Goal: Find specific page/section: Find specific page/section

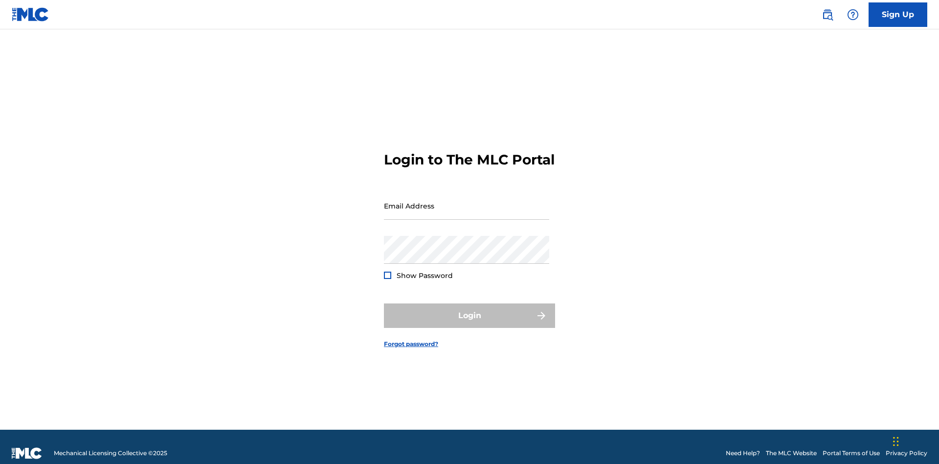
scroll to position [13, 0]
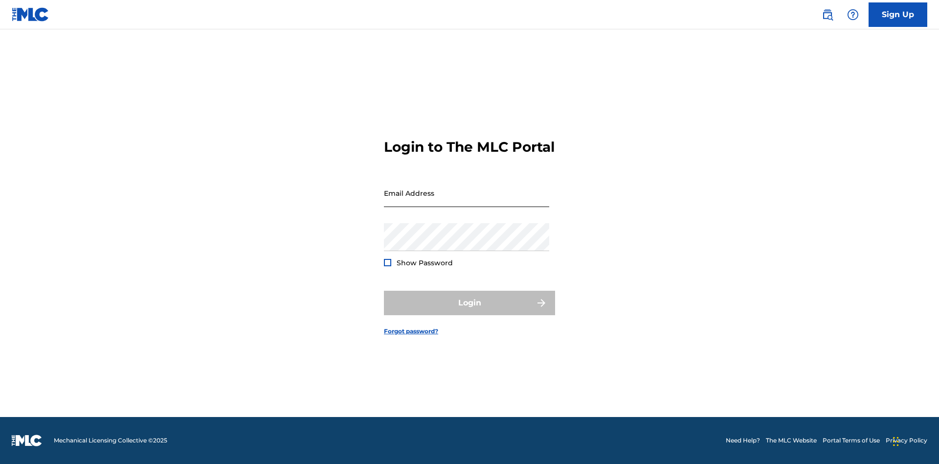
click at [466, 201] on input "Email Address" at bounding box center [466, 193] width 165 height 28
type input "Helena.Songwriter@gmail.com"
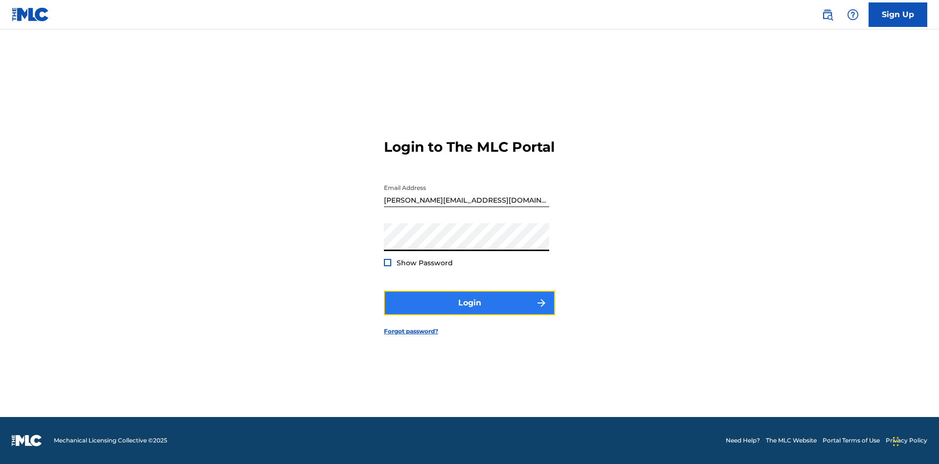
click at [469, 311] on button "Login" at bounding box center [469, 302] width 171 height 24
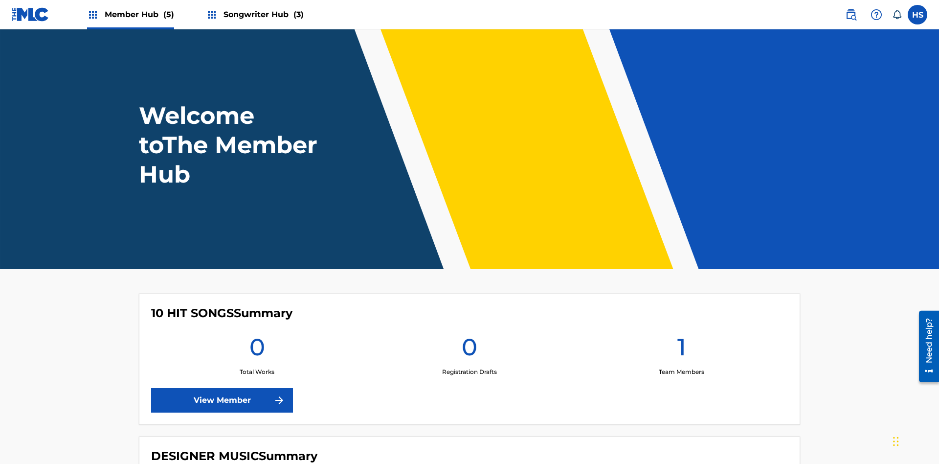
click at [262, 14] on span "Songwriter Hub (3)" at bounding box center [263, 14] width 80 height 11
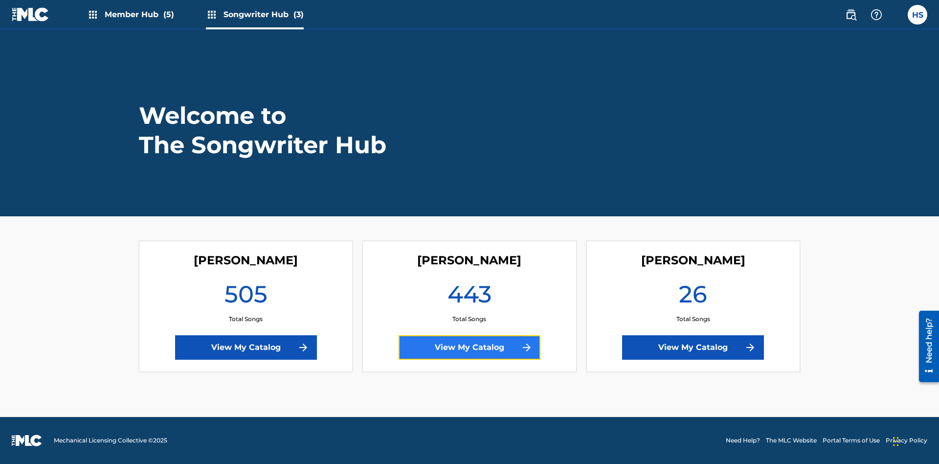
click at [469, 347] on link "View My Catalog" at bounding box center [469, 347] width 142 height 24
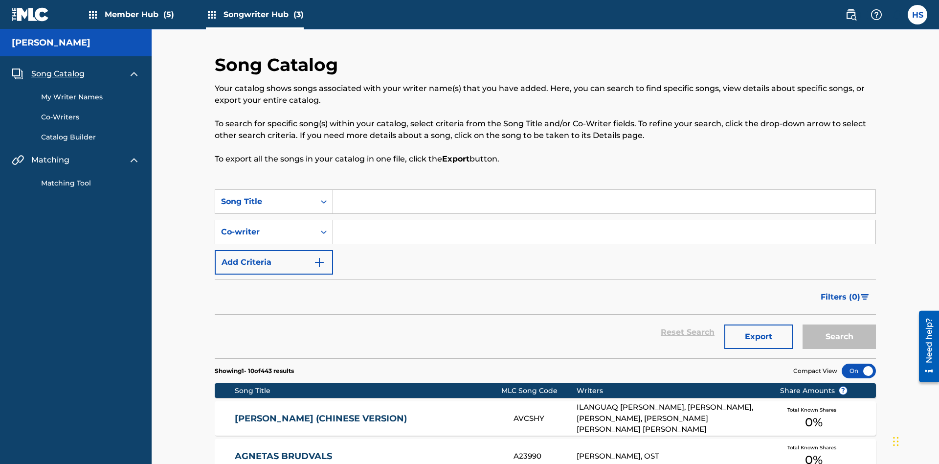
scroll to position [9, 0]
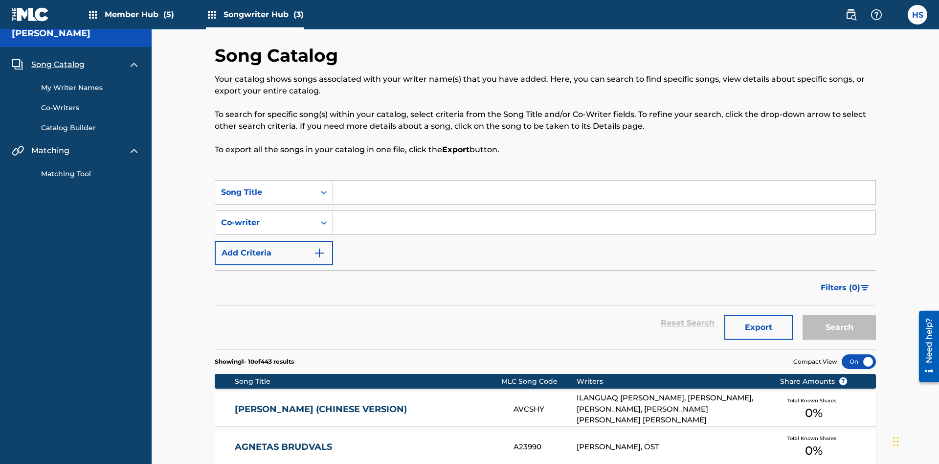
click at [58, 65] on span "Song Catalog" at bounding box center [57, 65] width 53 height 12
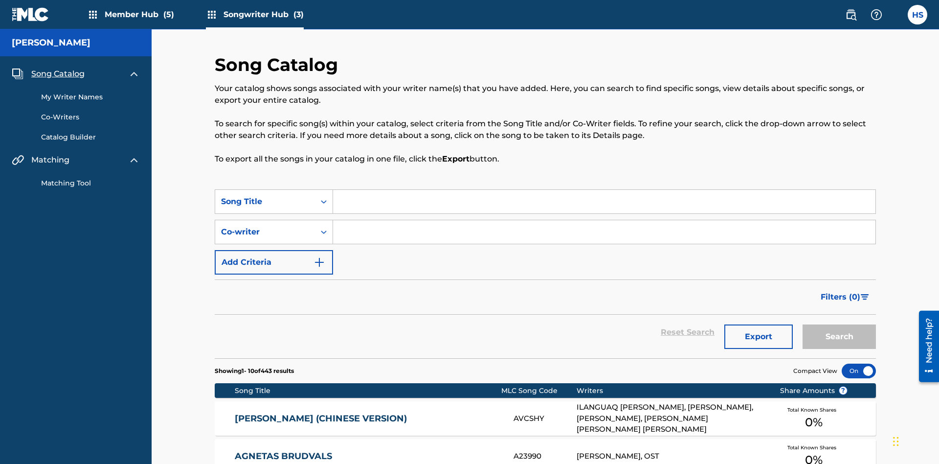
scroll to position [137, 0]
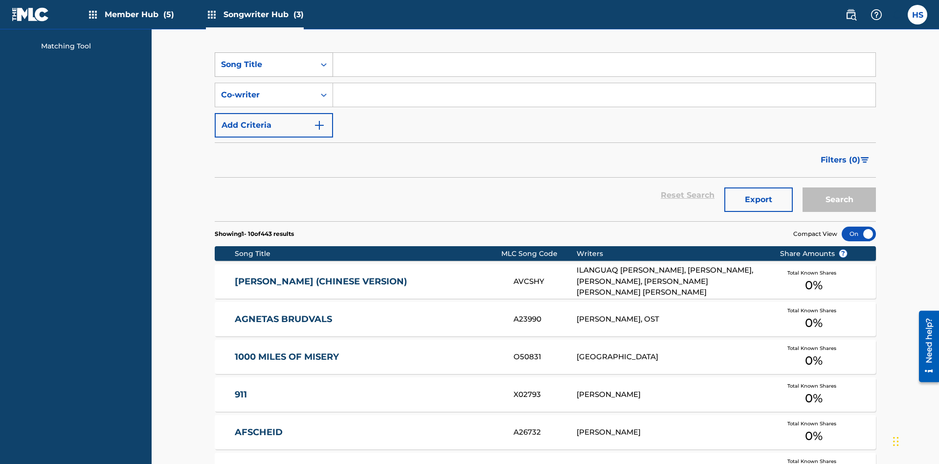
click at [265, 65] on div "Song Title" at bounding box center [265, 65] width 88 height 12
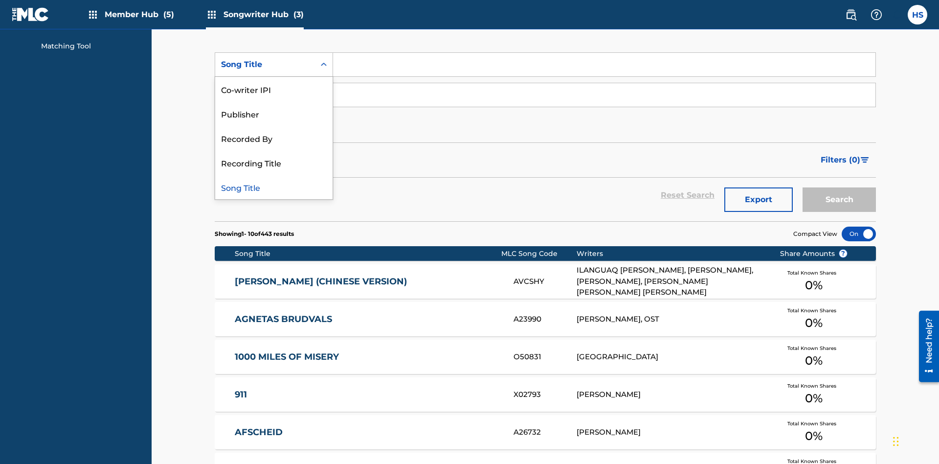
click at [274, 187] on div "Song Title" at bounding box center [273, 187] width 117 height 24
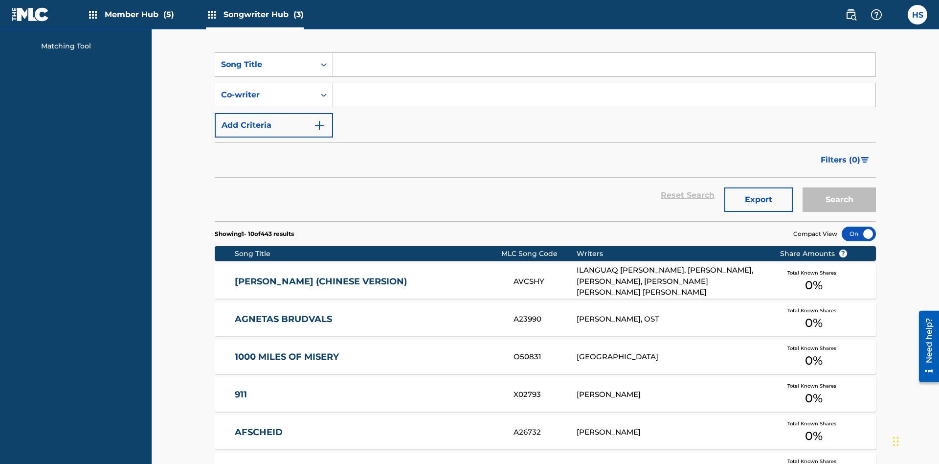
scroll to position [167, 0]
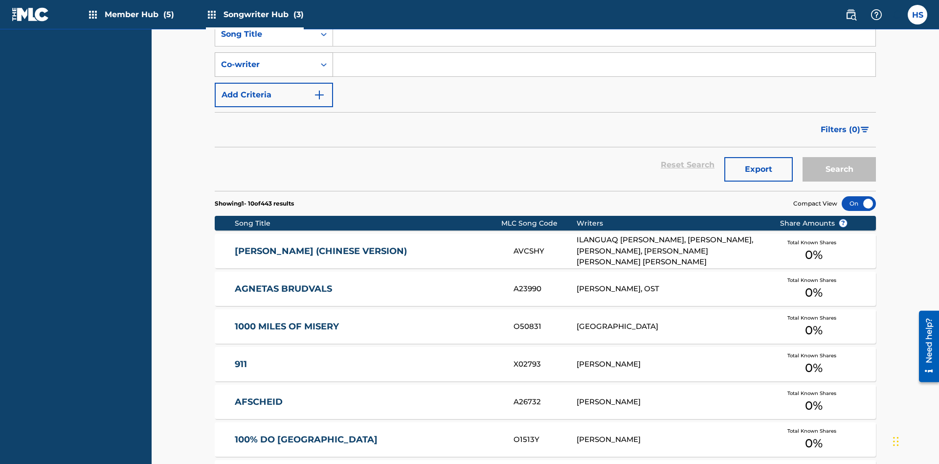
click at [265, 65] on div "Co-writer" at bounding box center [265, 65] width 88 height 12
click at [274, 187] on div "Co-writer" at bounding box center [273, 187] width 117 height 24
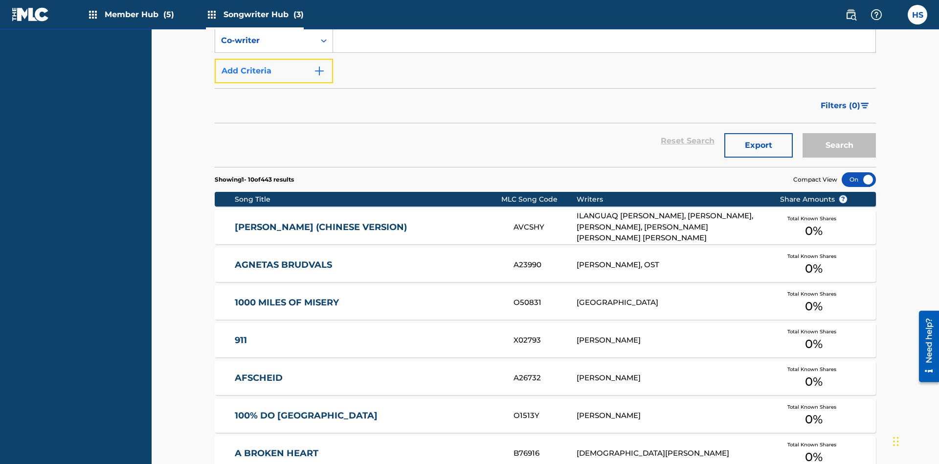
click at [274, 71] on button "Add Criteria" at bounding box center [274, 71] width 118 height 24
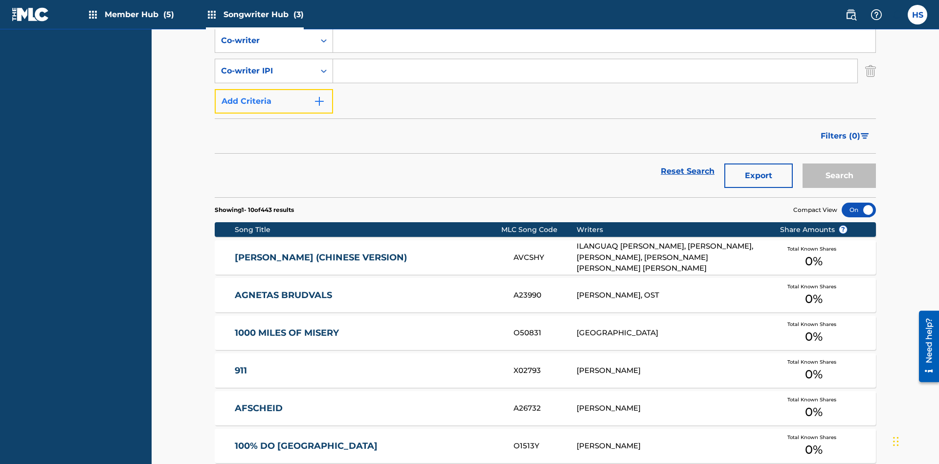
scroll to position [198, 0]
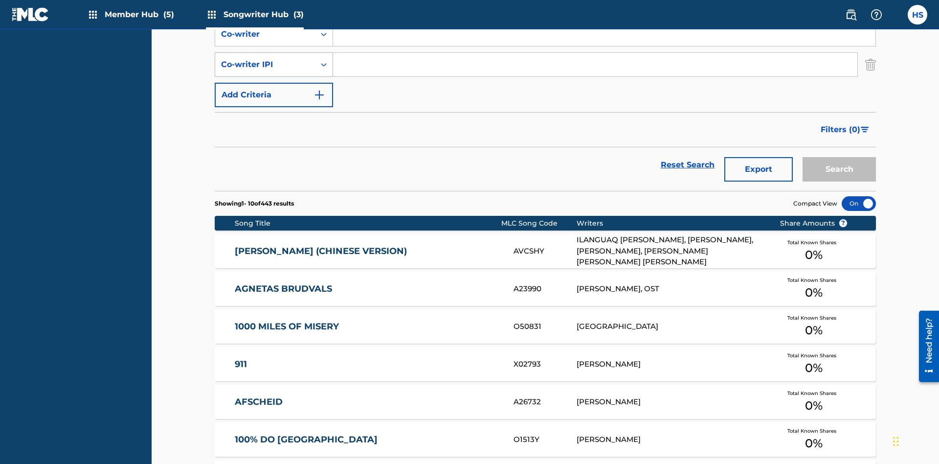
click at [265, 65] on div "Co-writer IPI" at bounding box center [265, 65] width 88 height 12
click at [274, 162] on div "Co-writer IPI" at bounding box center [273, 162] width 117 height 24
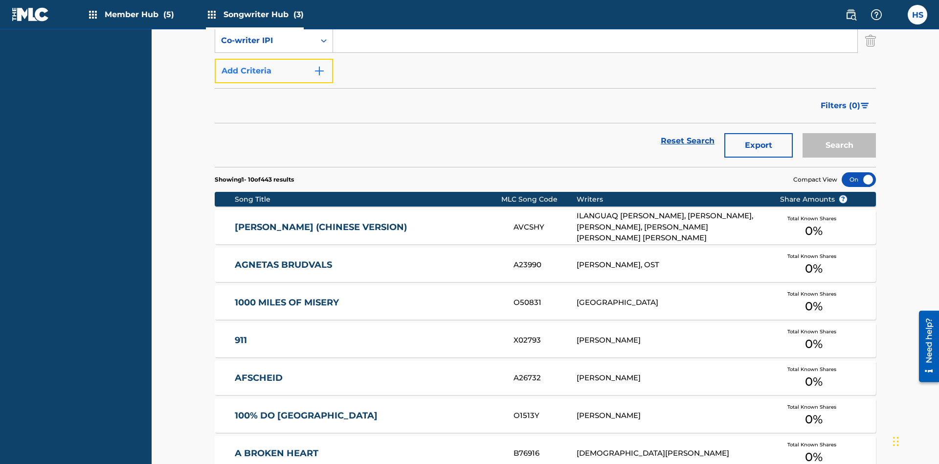
click at [274, 71] on button "Add Criteria" at bounding box center [274, 71] width 118 height 24
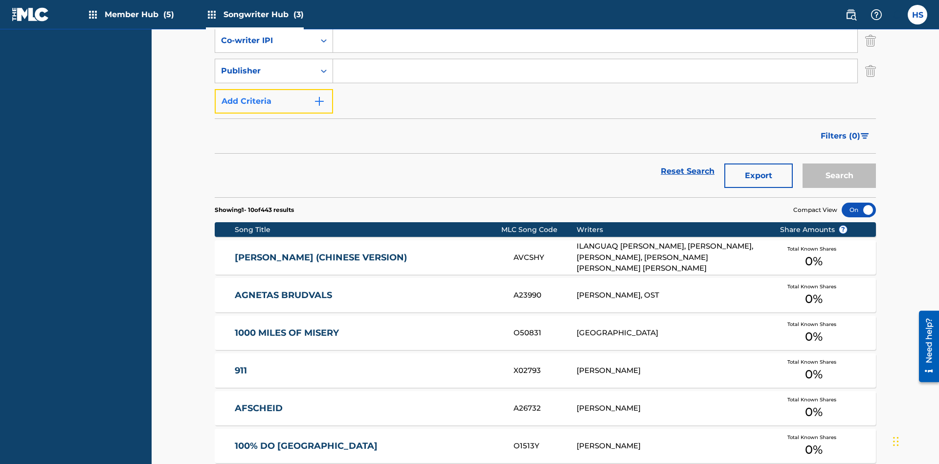
scroll to position [228, 0]
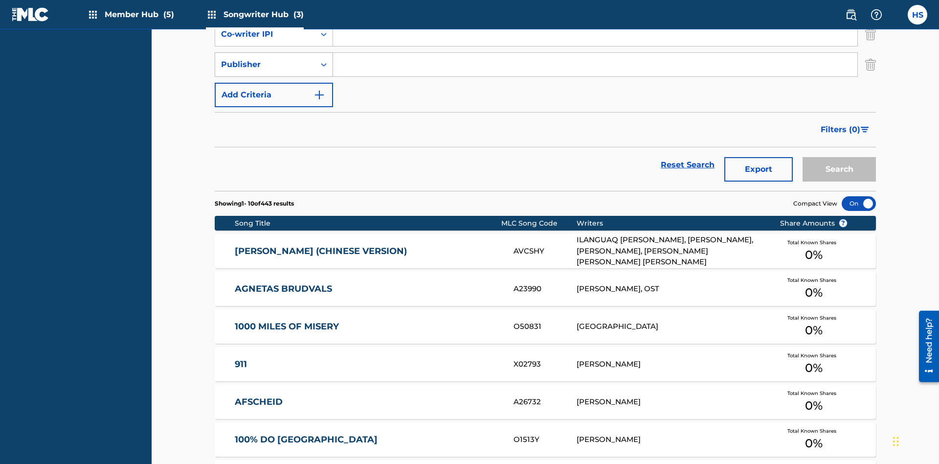
click at [265, 65] on div "Publisher" at bounding box center [265, 65] width 88 height 12
click at [274, 89] on div "Recorded By" at bounding box center [273, 89] width 117 height 24
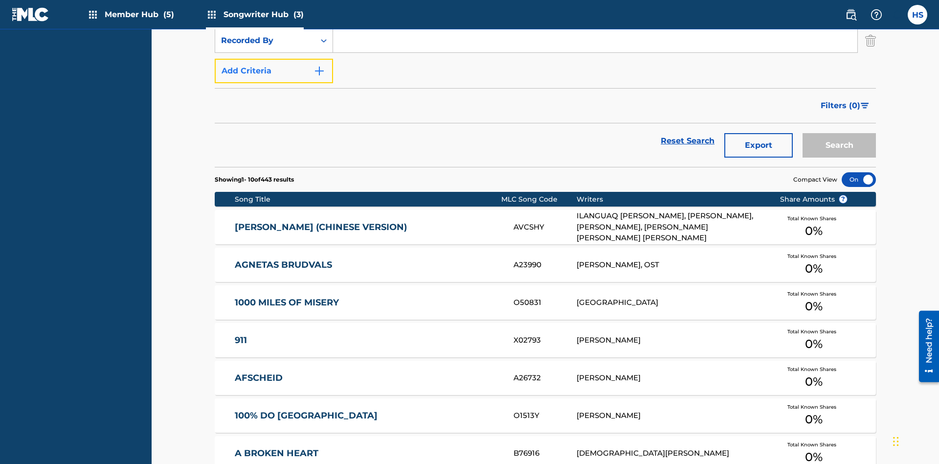
click at [274, 71] on button "Add Criteria" at bounding box center [274, 71] width 118 height 24
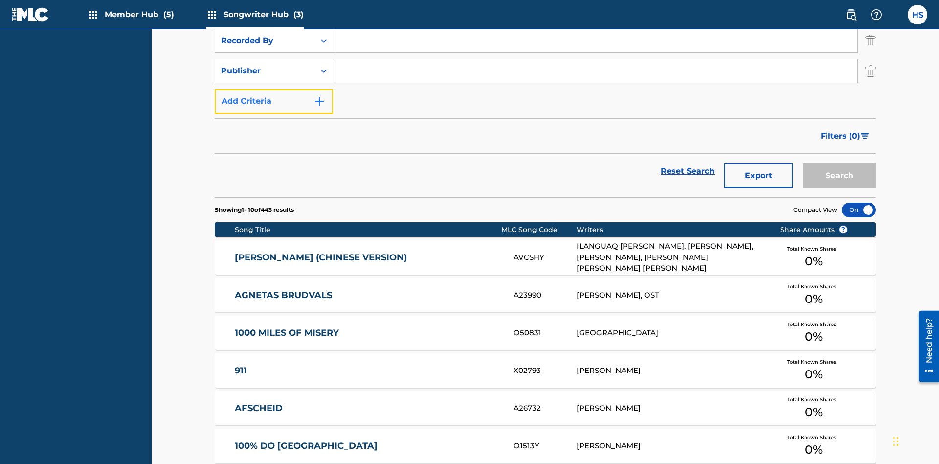
scroll to position [258, 0]
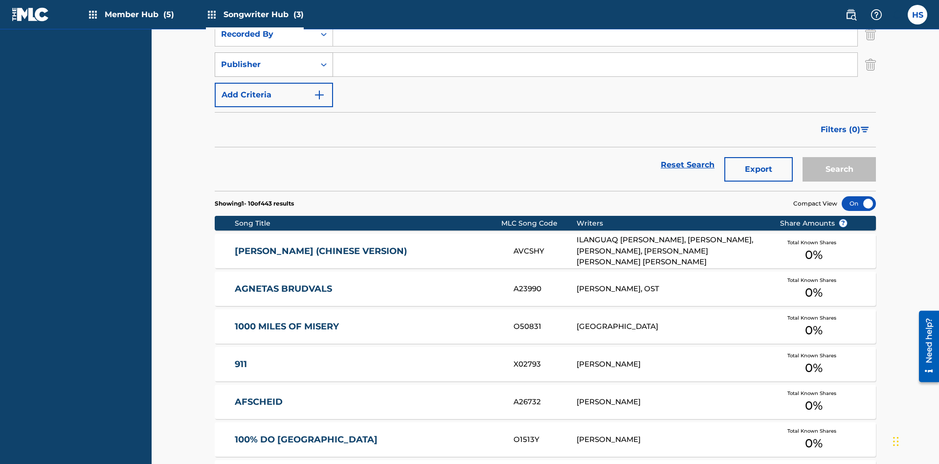
click at [265, 65] on div "Publisher" at bounding box center [265, 65] width 88 height 12
click at [274, 113] on div "Publisher" at bounding box center [273, 113] width 117 height 24
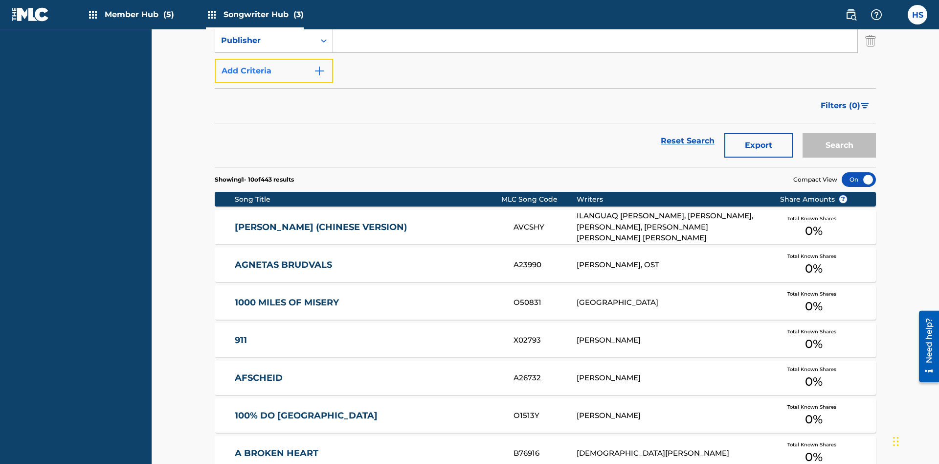
click at [274, 71] on button "Add Criteria" at bounding box center [274, 71] width 118 height 24
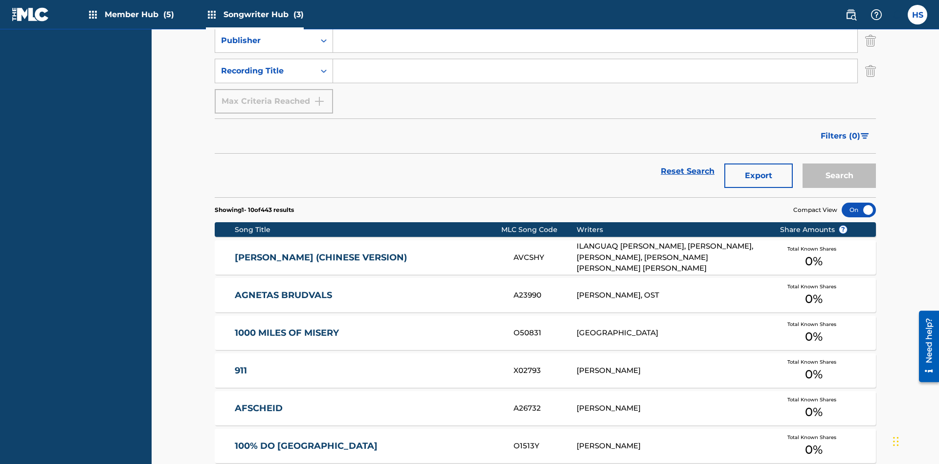
scroll to position [288, 0]
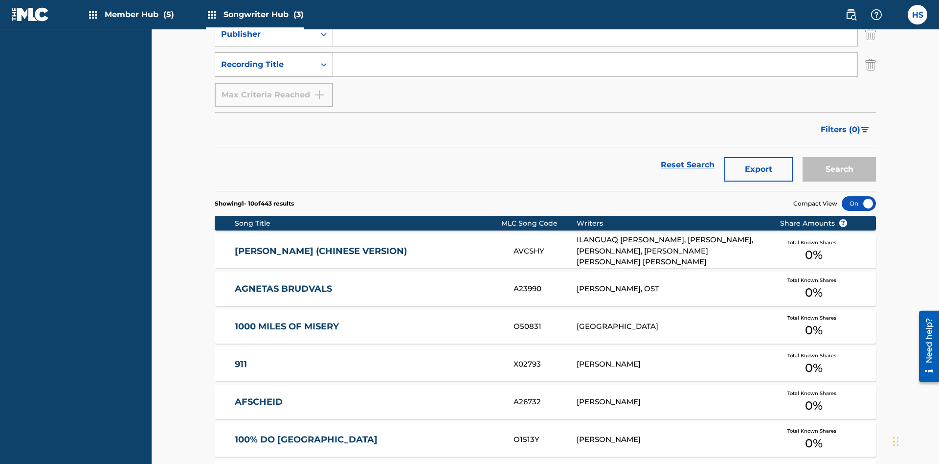
click at [265, 65] on div "Recording Title" at bounding box center [265, 65] width 88 height 12
click at [274, 89] on div "Recording Title" at bounding box center [273, 89] width 117 height 24
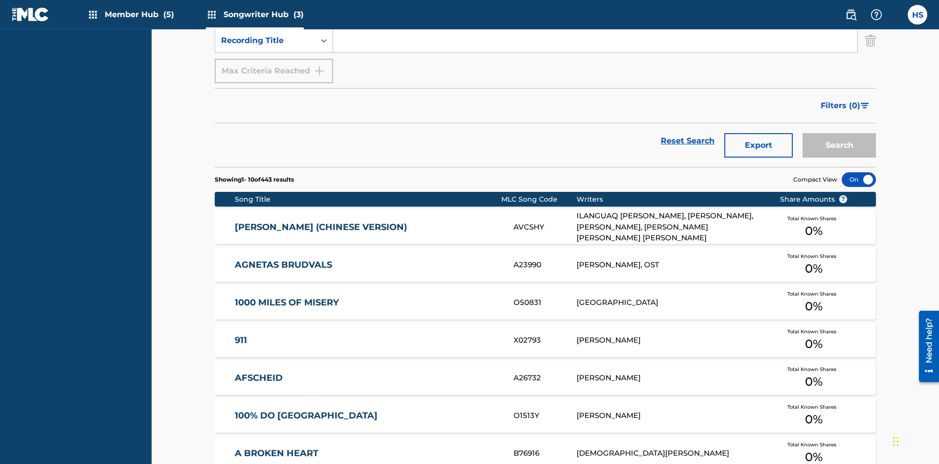
scroll to position [131, 0]
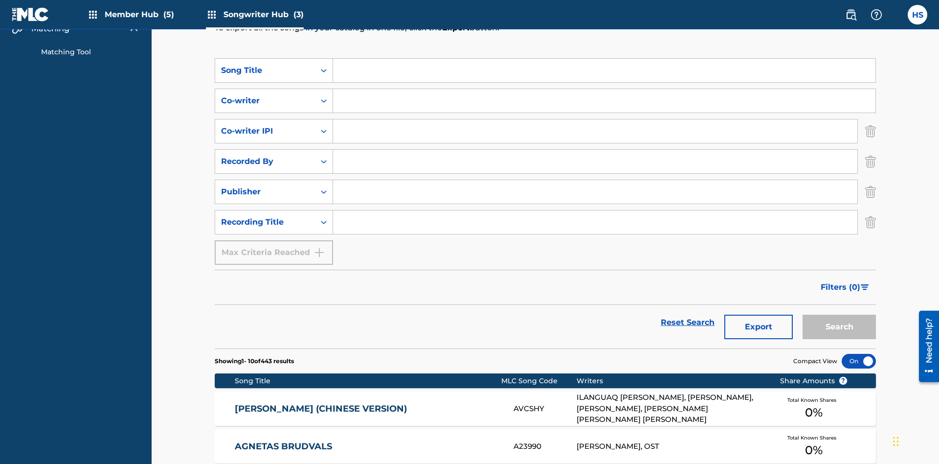
click at [604, 70] on input "Search Form" at bounding box center [604, 70] width 542 height 23
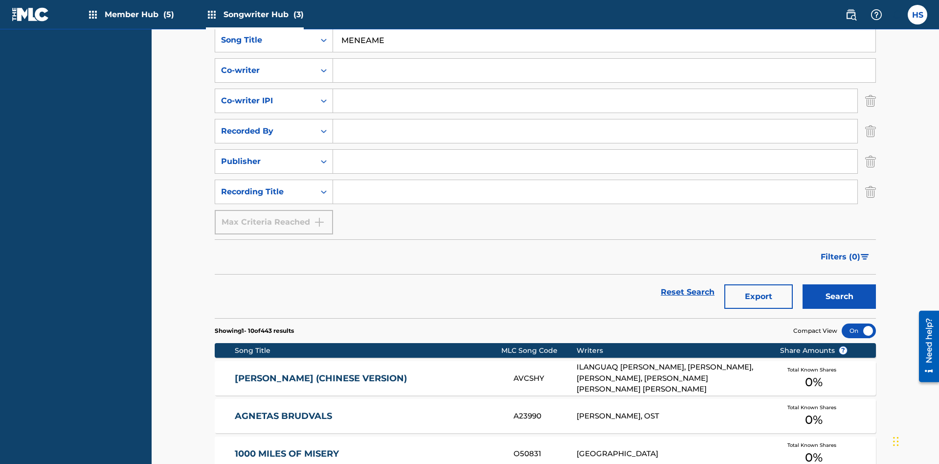
type input "MENEAME"
click at [604, 70] on input "Search Form" at bounding box center [604, 70] width 542 height 23
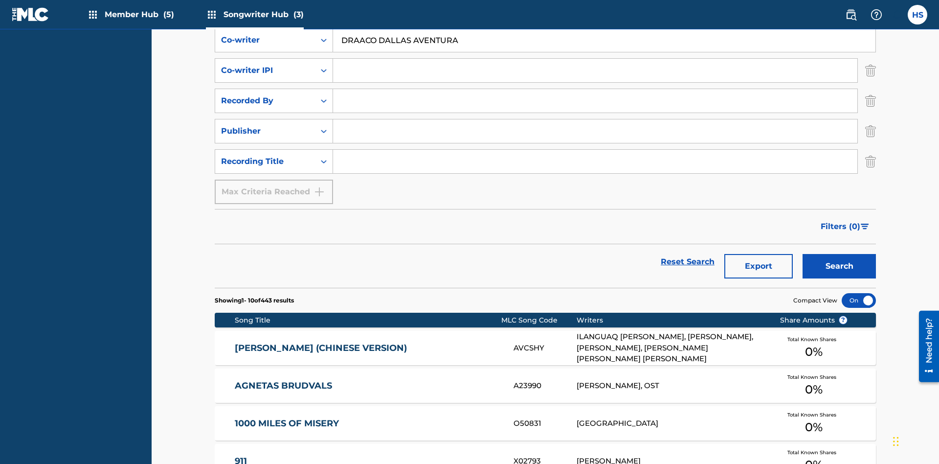
type input "DRAACO DALLAS AVENTURA"
click at [595, 70] on input "Search Form" at bounding box center [595, 70] width 524 height 23
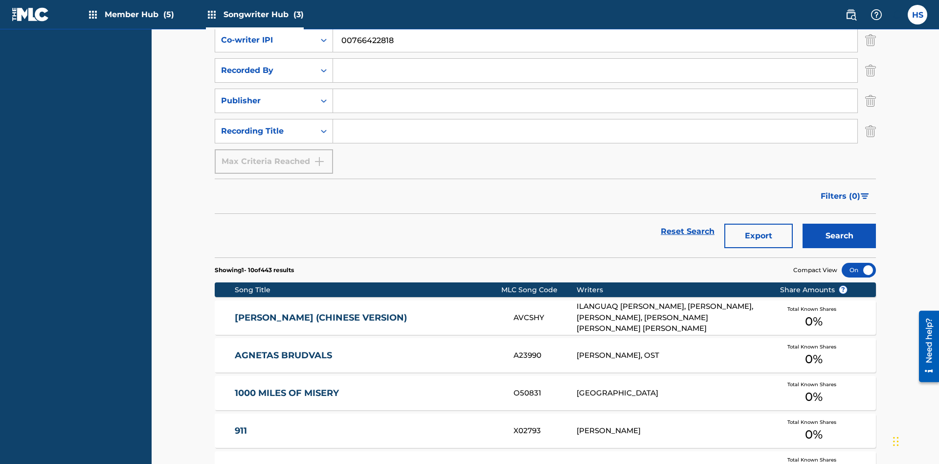
type input "00766422818"
click at [595, 70] on input "Search Form" at bounding box center [595, 70] width 524 height 23
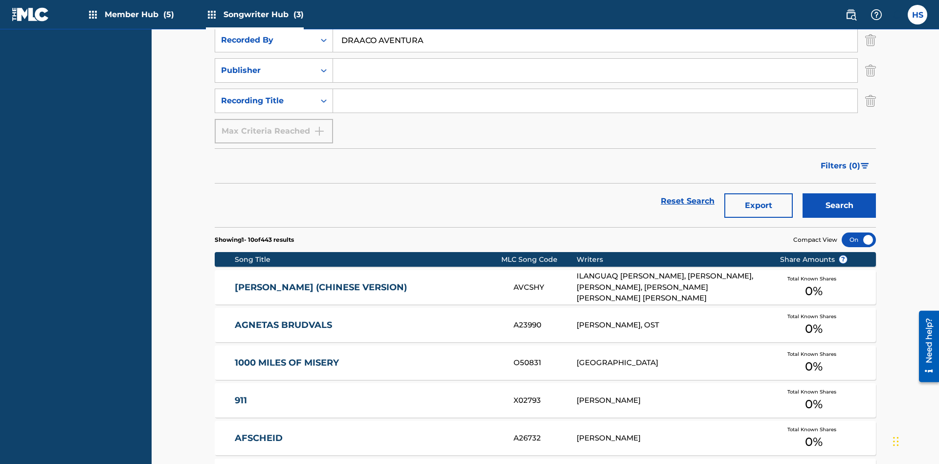
type input "DRAACO AVENTURA"
click at [595, 70] on input "Search Form" at bounding box center [595, 70] width 524 height 23
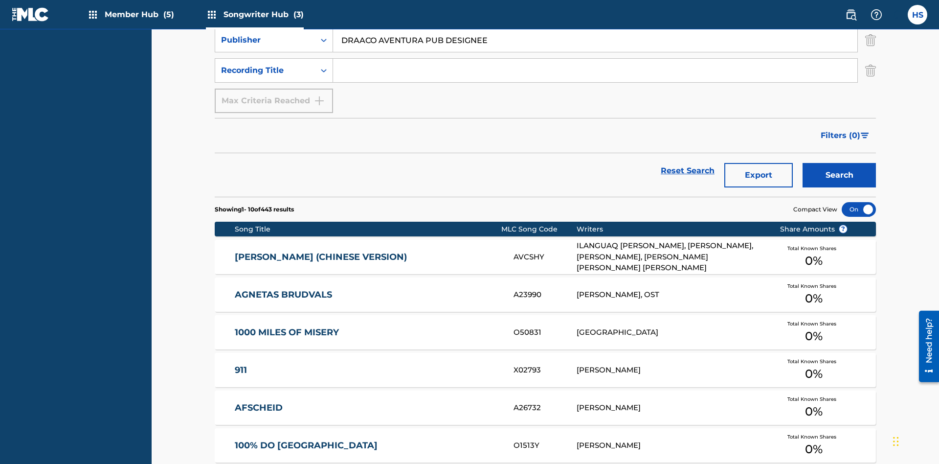
type input "DRAACO AVENTURA PUB DESIGNEE"
click at [595, 70] on input "Search Form" at bounding box center [595, 70] width 524 height 23
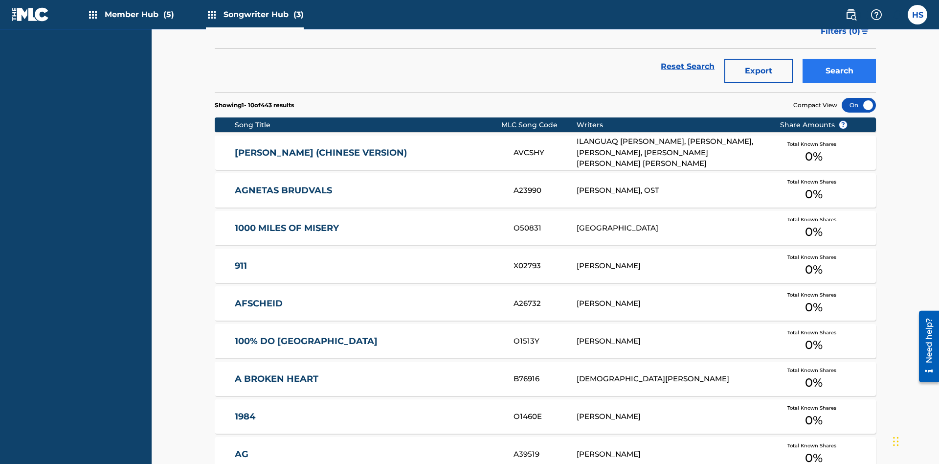
type input "MENEAME"
click at [839, 71] on button "Search" at bounding box center [838, 71] width 73 height 24
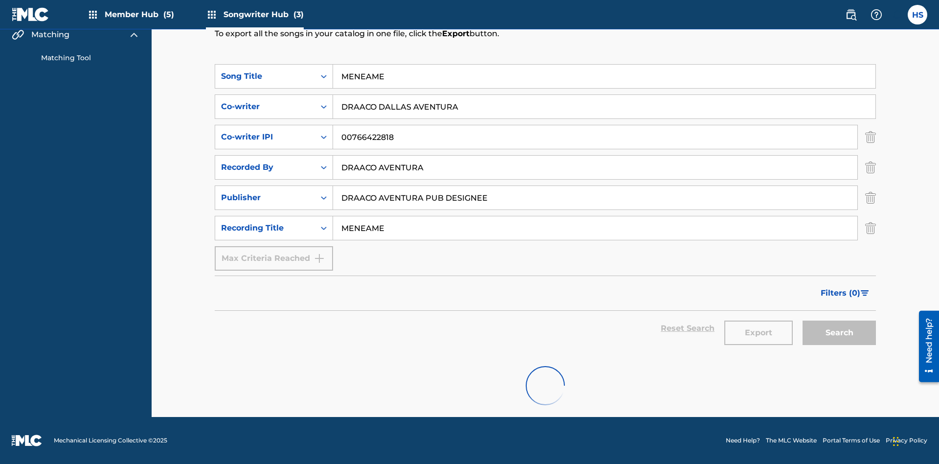
scroll to position [125, 0]
